Goal: Task Accomplishment & Management: Manage account settings

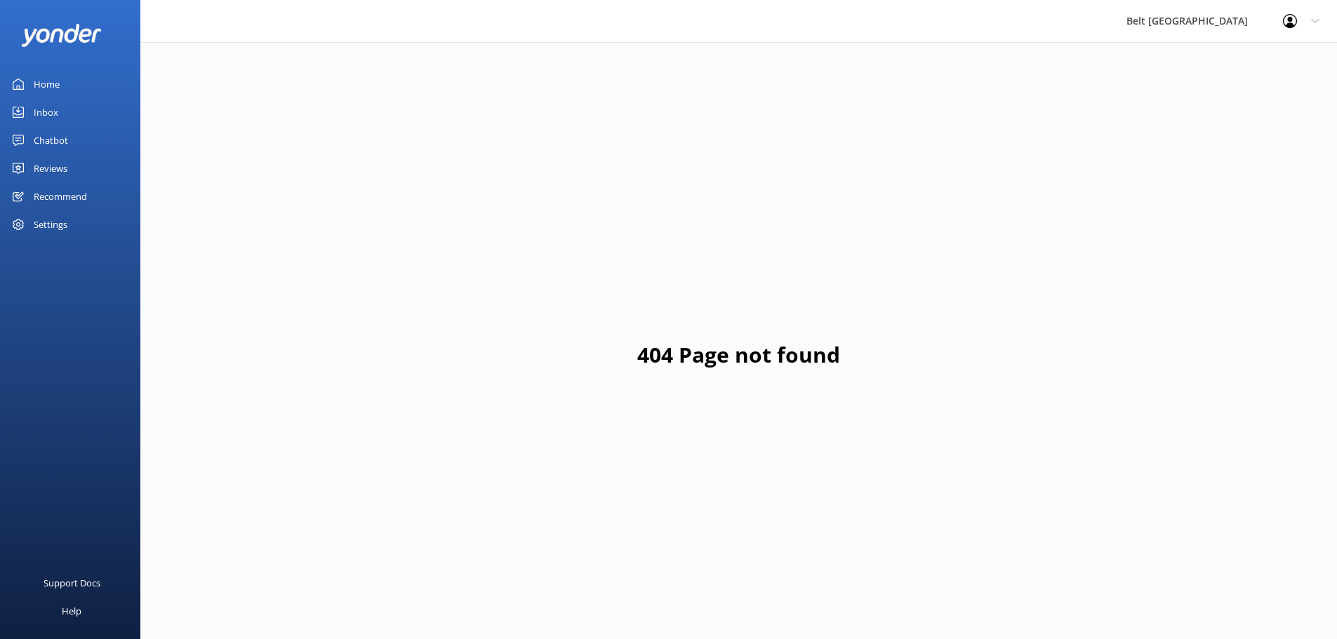
click at [45, 166] on div "Reviews" at bounding box center [51, 168] width 34 height 28
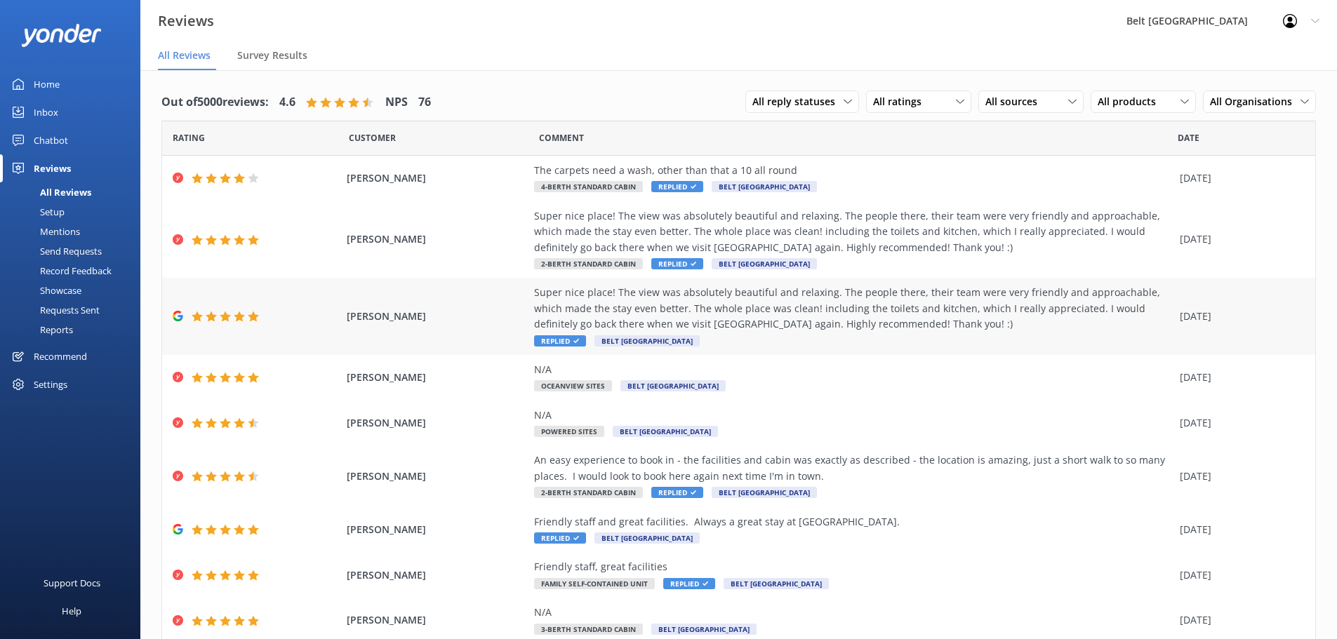
click at [559, 339] on span "Replied" at bounding box center [560, 341] width 52 height 11
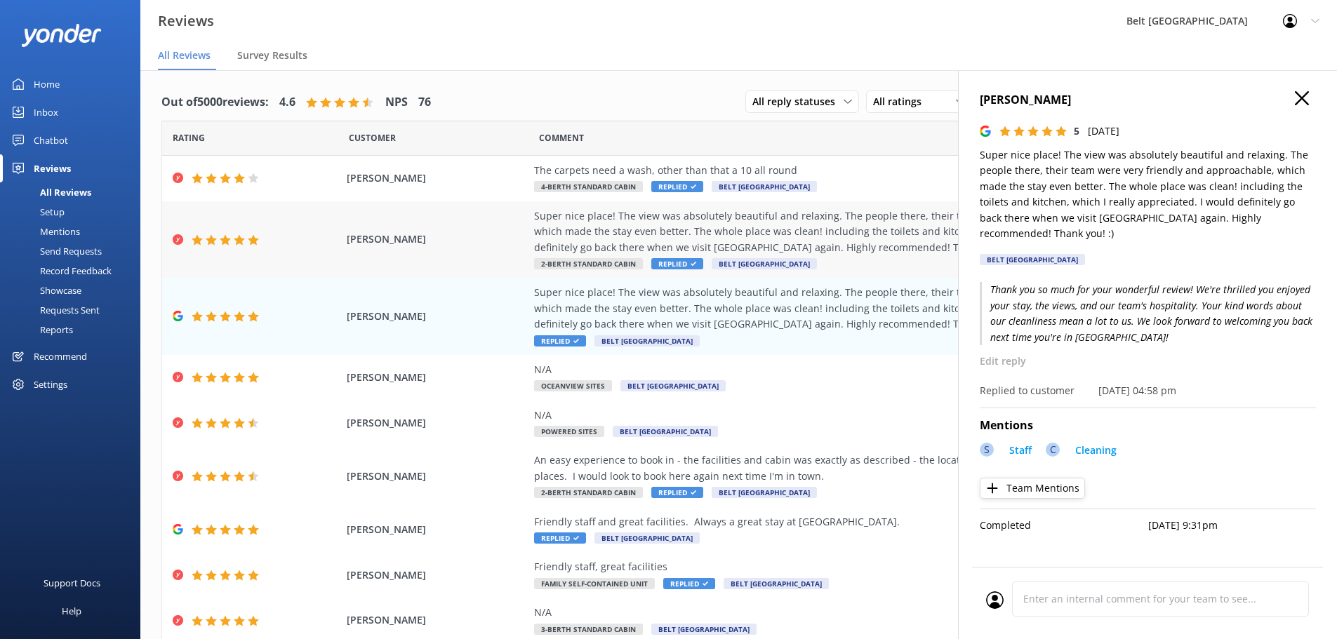
click at [666, 263] on span "Replied" at bounding box center [677, 263] width 52 height 11
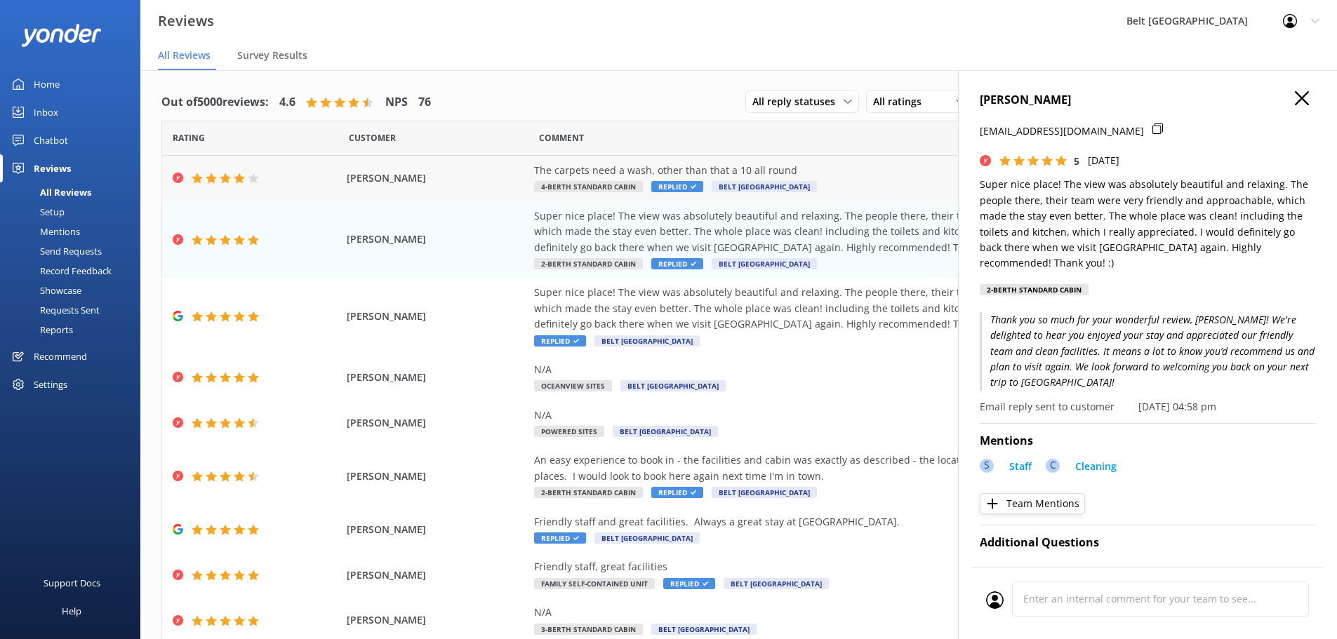
click at [652, 185] on span "Replied" at bounding box center [677, 186] width 52 height 11
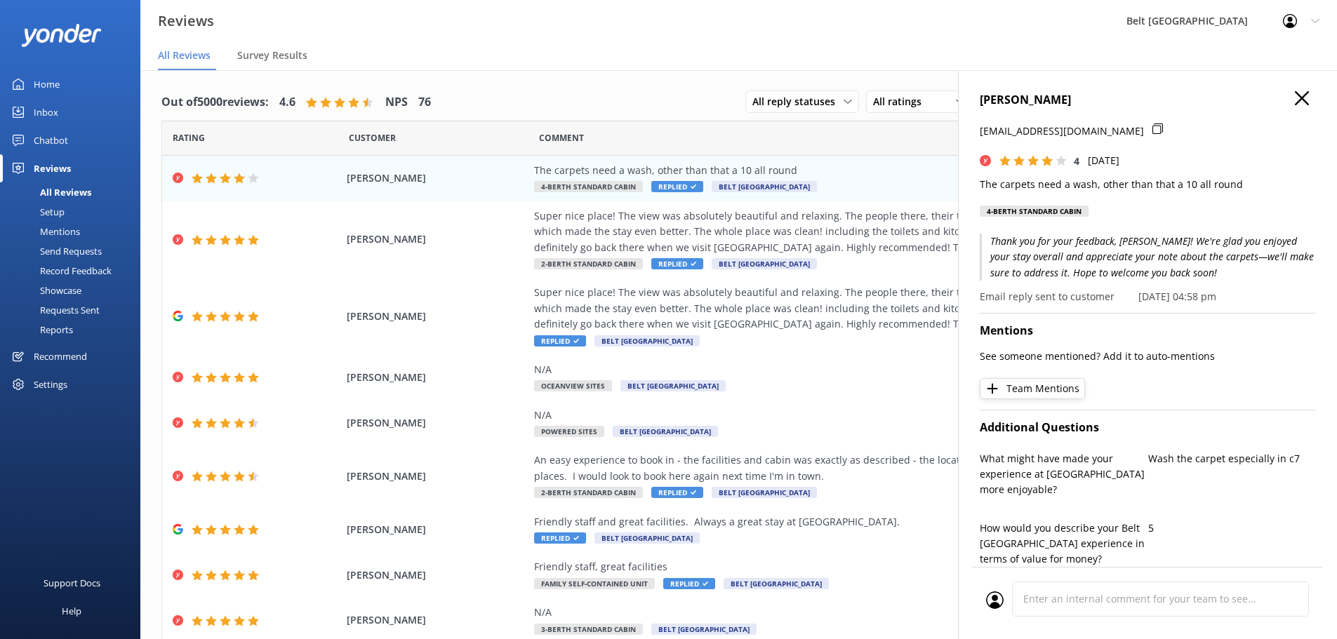
click at [57, 111] on div "Inbox" at bounding box center [46, 112] width 25 height 28
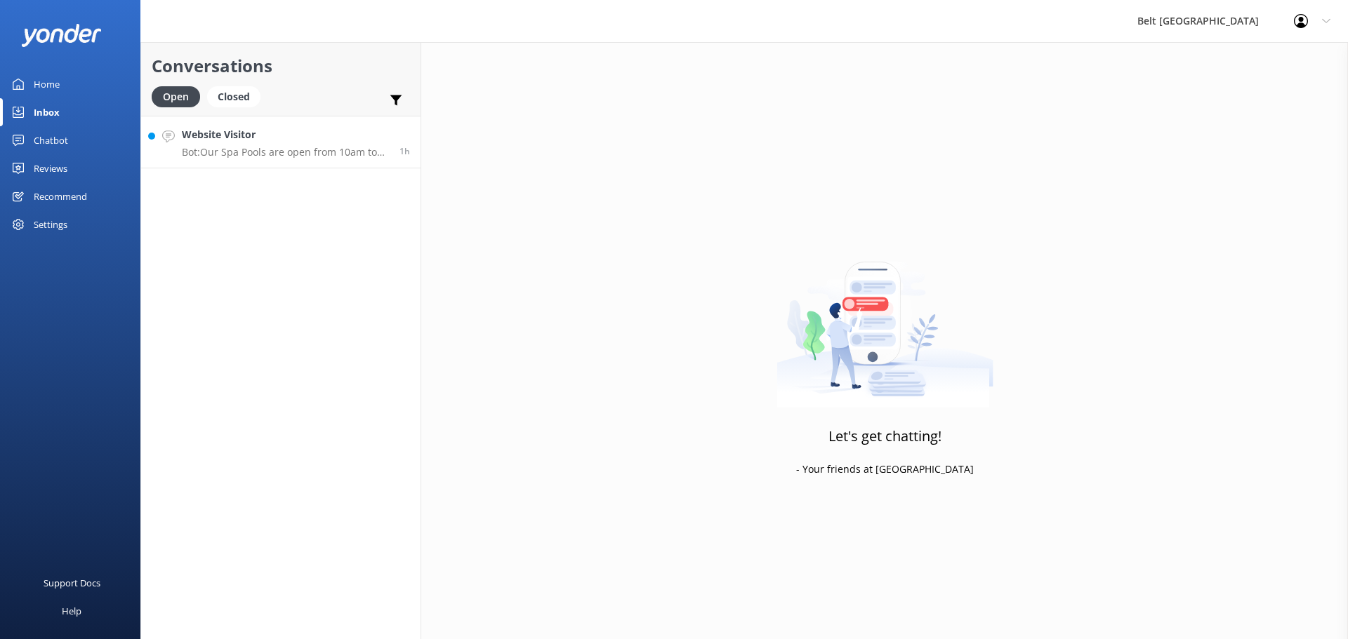
click at [258, 152] on p "Bot: Our Spa Pools are open from 10am to 10pm daily. You can reserve your spot …" at bounding box center [285, 152] width 207 height 13
